Goal: Information Seeking & Learning: Learn about a topic

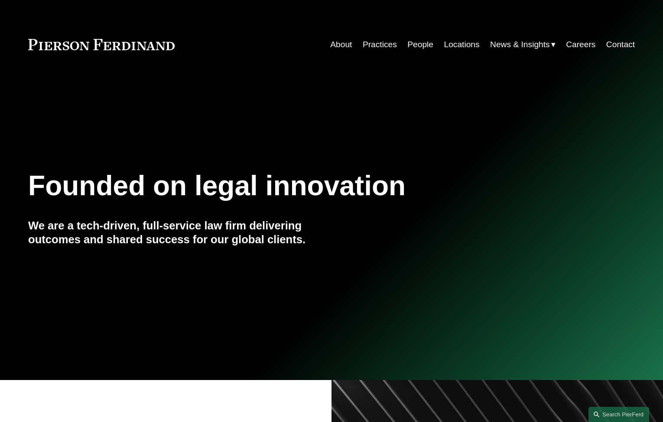
click at [425, 42] on link "People" at bounding box center [420, 44] width 26 height 16
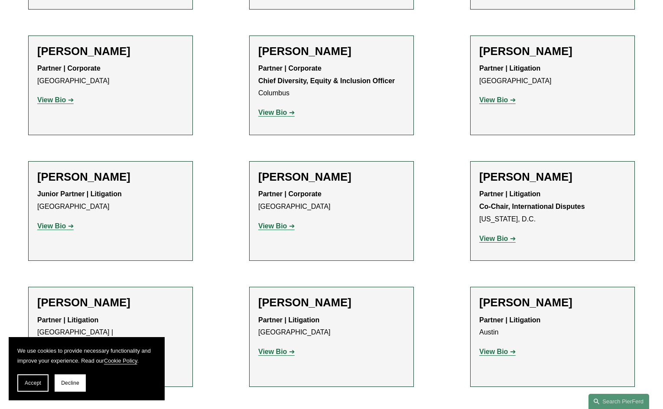
scroll to position [3778, 0]
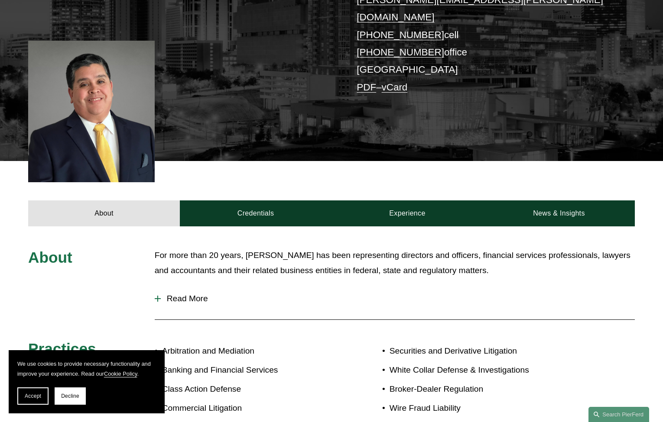
scroll to position [290, 0]
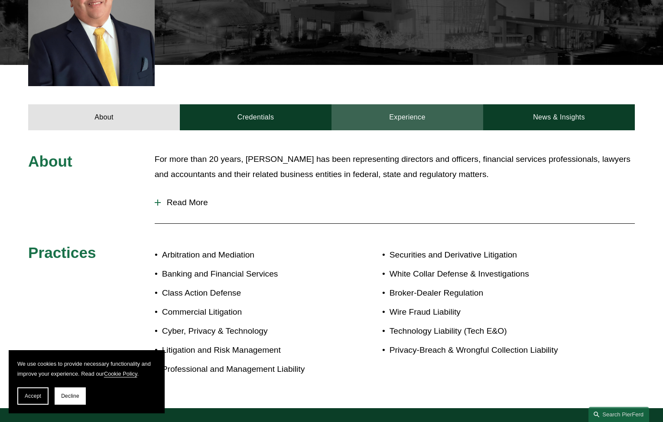
click at [456, 104] on link "Experience" at bounding box center [407, 117] width 152 height 26
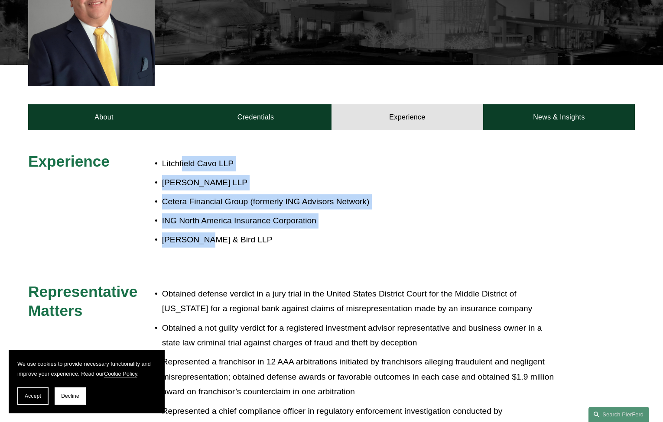
drag, startPoint x: 182, startPoint y: 156, endPoint x: 201, endPoint y: 228, distance: 74.6
click at [201, 228] on ul "Litchfield Cavo LLP Duane Morris LLP Cetera Financial Group (formerly ING Advis…" at bounding box center [357, 201] width 404 height 91
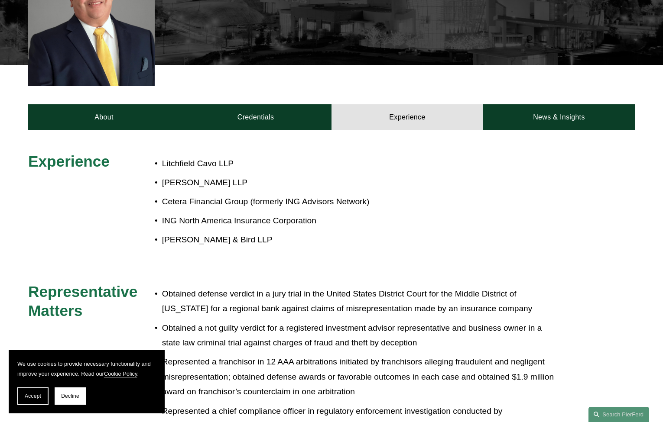
click at [229, 233] on p "Alston & Bird LLP" at bounding box center [360, 240] width 397 height 15
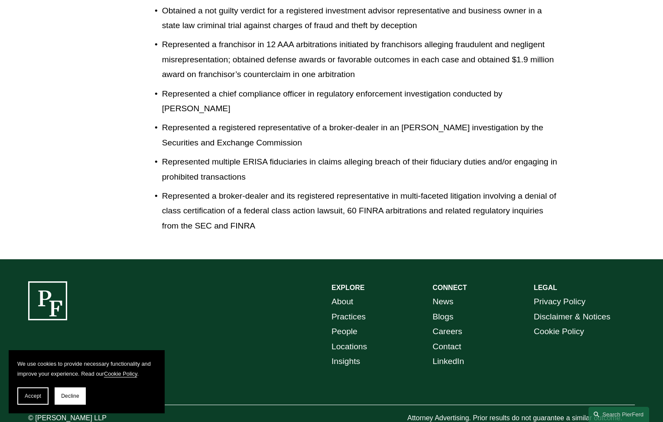
scroll to position [122, 0]
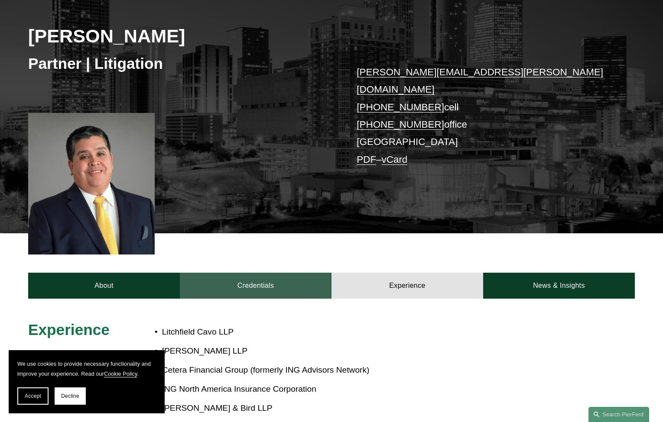
click at [263, 275] on link "Credentials" at bounding box center [256, 286] width 152 height 26
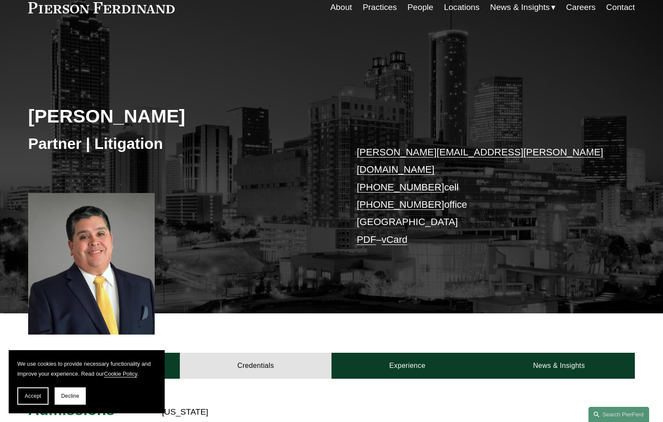
scroll to position [0, 0]
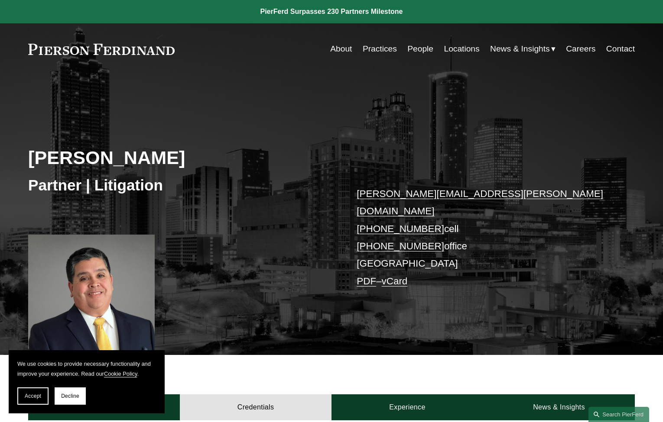
click at [423, 50] on link "People" at bounding box center [420, 49] width 26 height 16
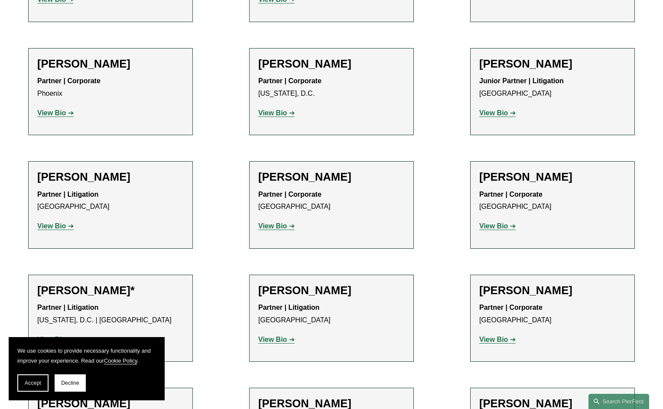
scroll to position [5660, 0]
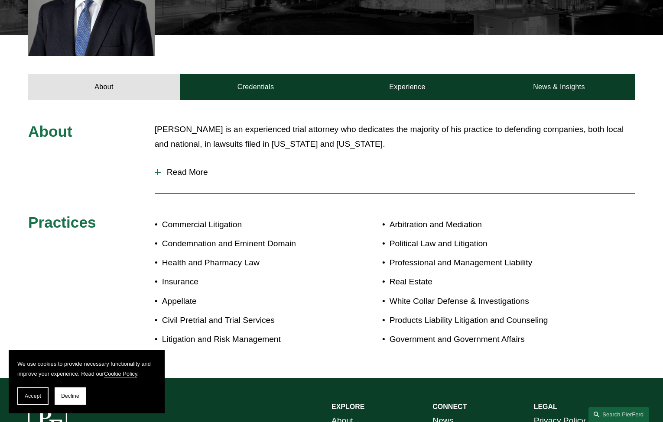
scroll to position [329, 0]
